Goal: Book appointment/travel/reservation

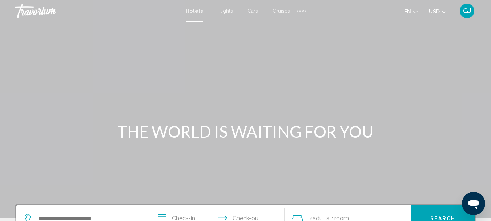
click at [298, 12] on div "Extra navigation items" at bounding box center [298, 11] width 3 height 3
click at [288, 24] on span "Activities" at bounding box center [289, 24] width 20 height 6
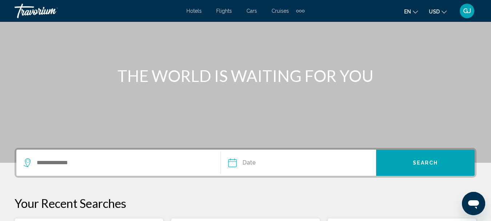
scroll to position [73, 0]
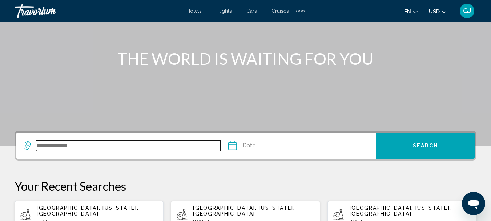
click at [79, 146] on input "Search widget" at bounding box center [128, 145] width 185 height 11
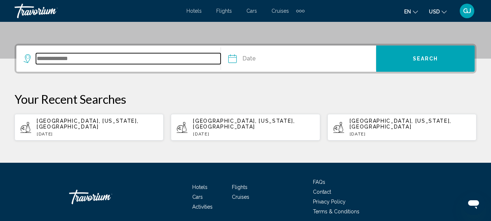
scroll to position [179, 0]
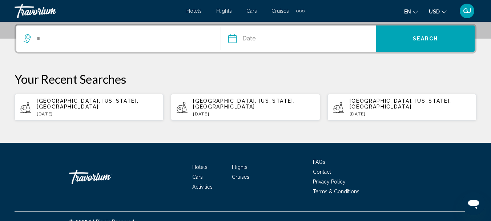
click at [101, 102] on span "[GEOGRAPHIC_DATA], [US_STATE], [GEOGRAPHIC_DATA]" at bounding box center [88, 104] width 102 height 12
type input "**********"
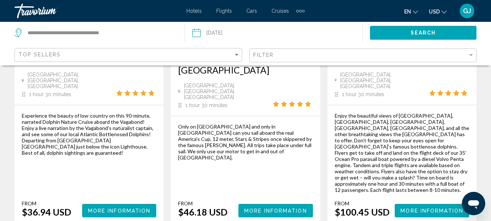
scroll to position [1199, 0]
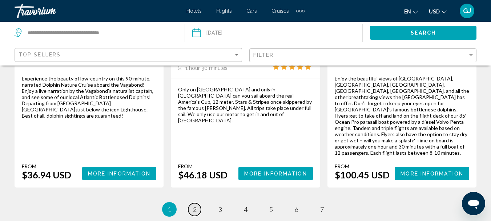
click at [193, 205] on span "2" at bounding box center [195, 209] width 4 height 8
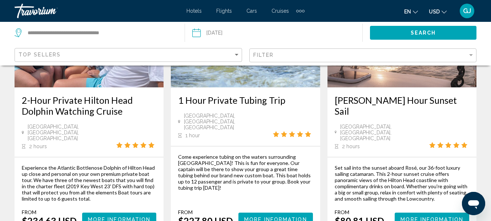
scroll to position [1126, 0]
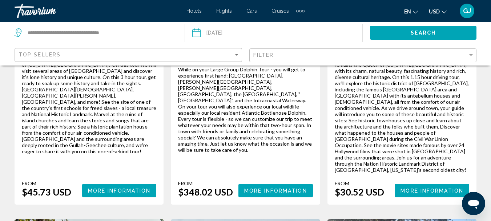
scroll to position [182, 0]
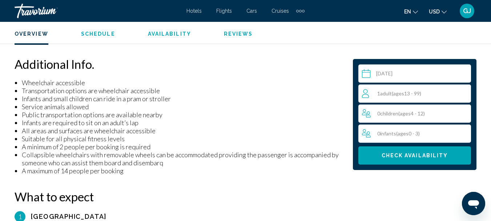
scroll to position [629, 0]
click at [466, 93] on div "1 Adult Adults ( ages [DEMOGRAPHIC_DATA])" at bounding box center [416, 93] width 109 height 9
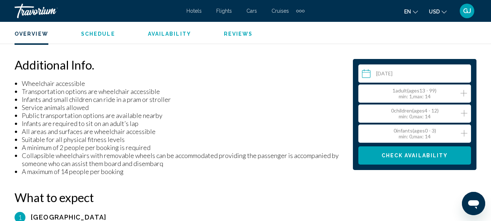
click at [465, 93] on icon "Increment adults" at bounding box center [463, 93] width 7 height 9
click at [327, 68] on div "Additional Info. Wheelchair accessible Transportation options are wheelchair ac…" at bounding box center [180, 116] width 331 height 118
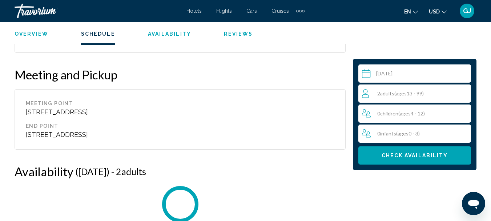
scroll to position [1176, 0]
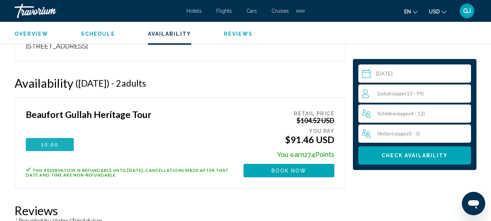
click at [45, 141] on span "10:00" at bounding box center [49, 144] width 17 height 6
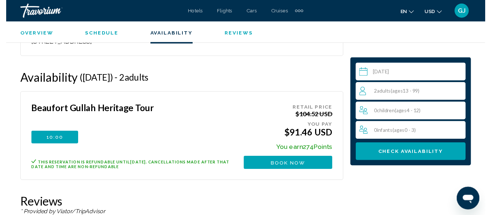
scroll to position [1159, 0]
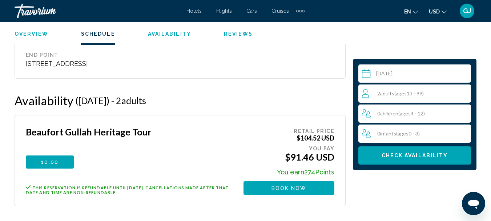
click at [464, 76] on input "Main content" at bounding box center [416, 74] width 116 height 20
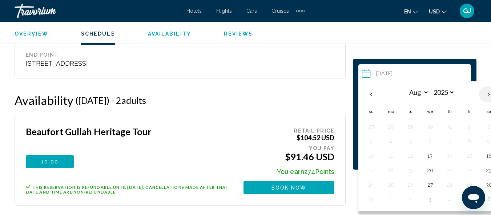
click at [486, 94] on th "Next month" at bounding box center [489, 94] width 20 height 16
select select "*"
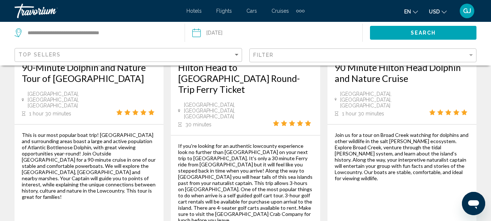
scroll to position [1199, 0]
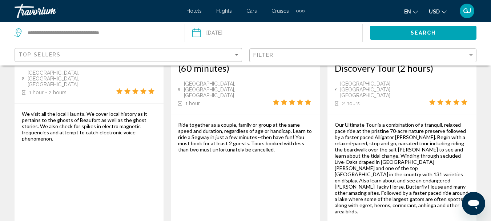
scroll to position [1163, 0]
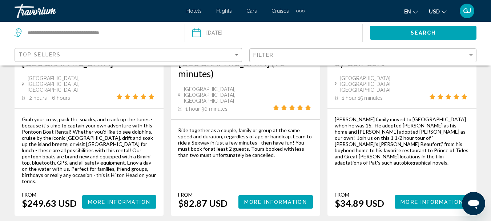
scroll to position [1199, 0]
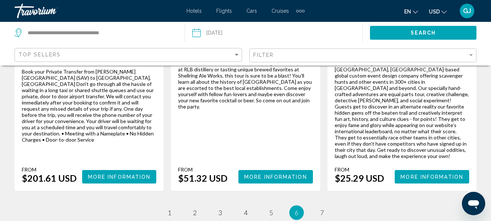
scroll to position [1231, 0]
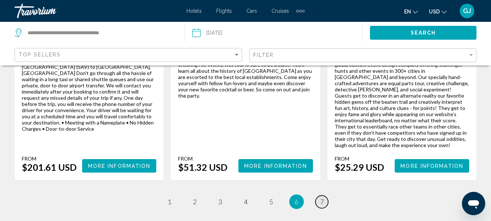
click at [323, 197] on span "7" at bounding box center [322, 201] width 4 height 8
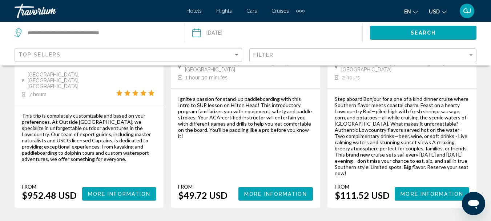
scroll to position [1199, 0]
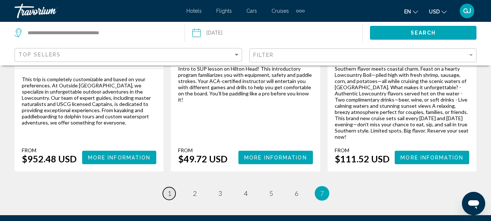
click at [170, 189] on span "1" at bounding box center [169, 193] width 4 height 8
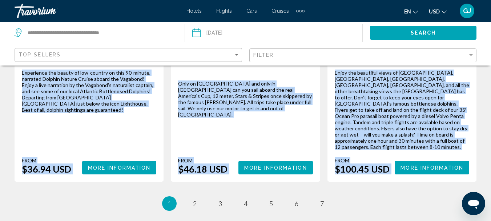
scroll to position [1213, 0]
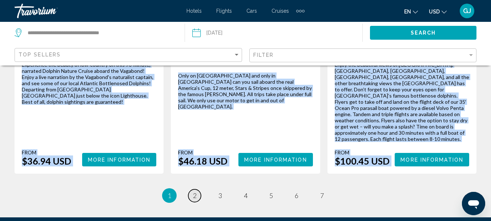
click at [197, 189] on link "page 2" at bounding box center [194, 195] width 13 height 13
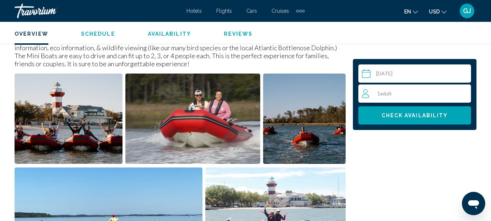
scroll to position [411, 0]
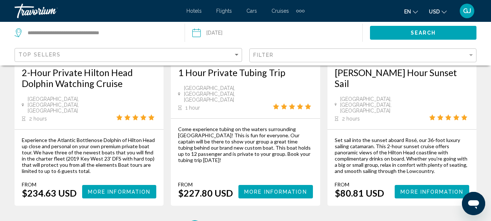
scroll to position [1163, 0]
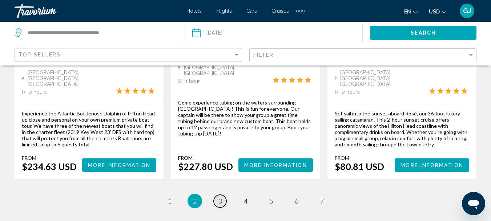
click at [220, 197] on span "3" at bounding box center [220, 201] width 4 height 8
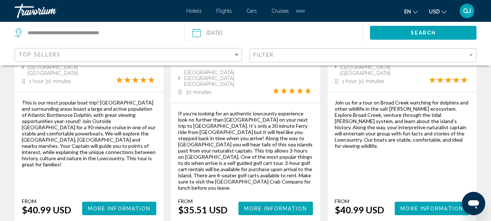
scroll to position [1225, 0]
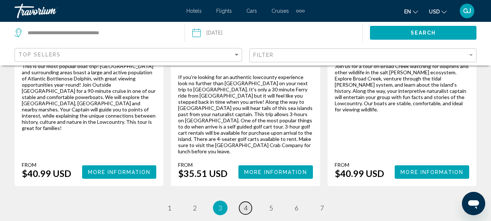
click at [247, 203] on span "4" at bounding box center [246, 207] width 4 height 8
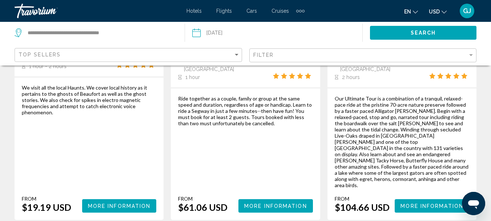
scroll to position [1199, 0]
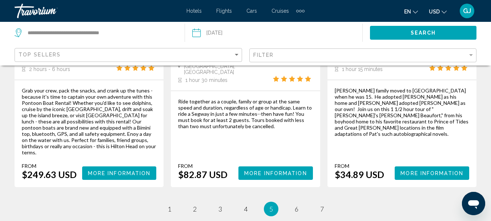
scroll to position [1235, 0]
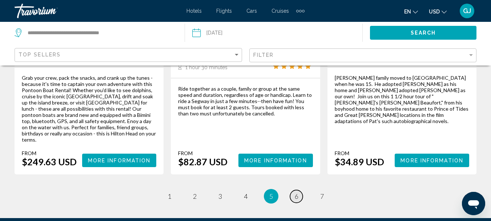
click at [296, 192] on span "6" at bounding box center [297, 196] width 4 height 8
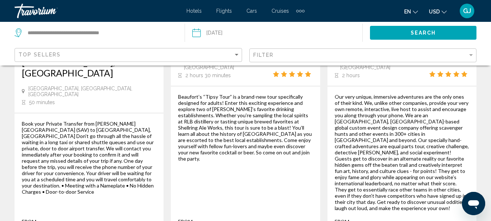
scroll to position [1199, 0]
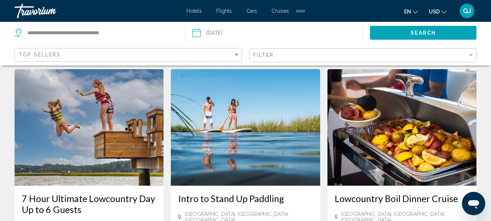
scroll to position [981, 0]
